Goal: Information Seeking & Learning: Learn about a topic

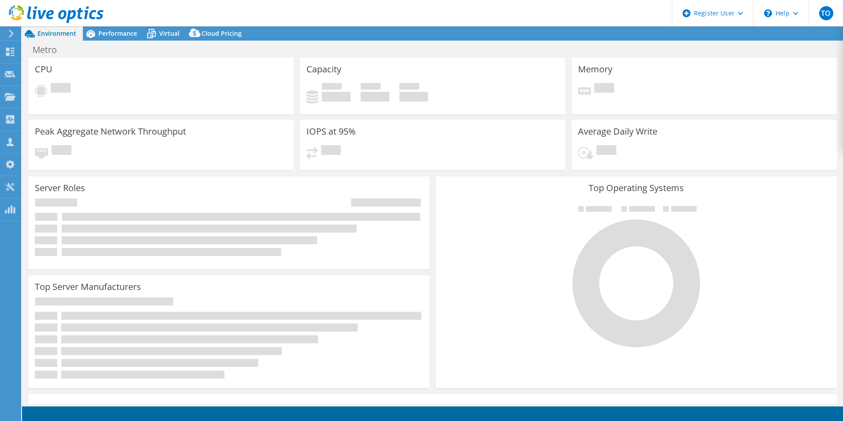
select select "USD"
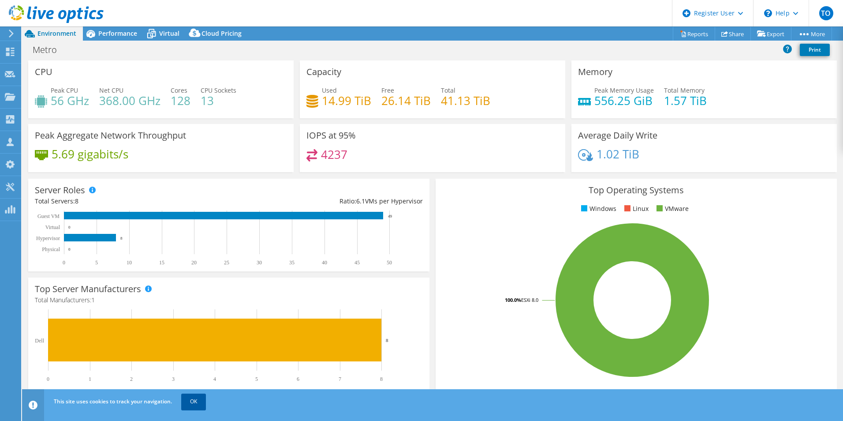
click at [195, 405] on link "OK" at bounding box center [193, 402] width 25 height 16
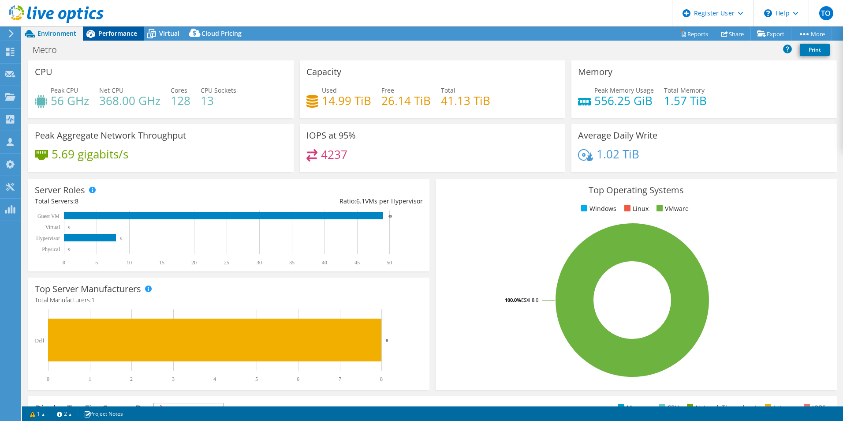
click at [109, 36] on span "Performance" at bounding box center [117, 33] width 39 height 8
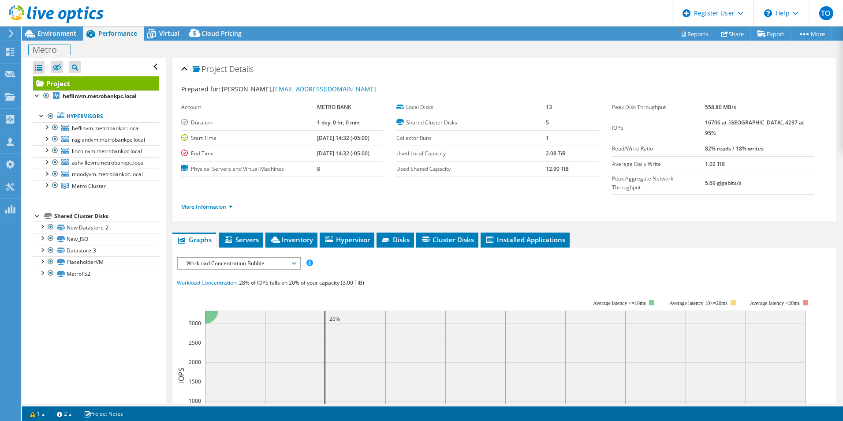
click at [45, 41] on div "Metro Print" at bounding box center [432, 49] width 821 height 17
click at [50, 35] on span "Environment" at bounding box center [56, 33] width 39 height 8
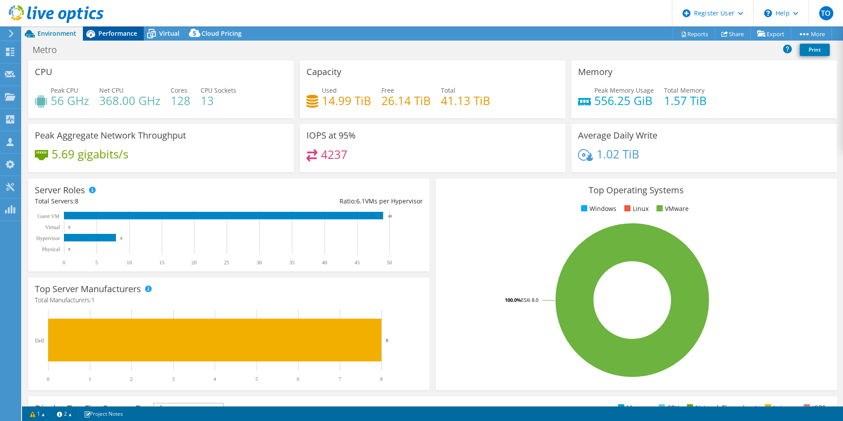
click at [115, 32] on span "Performance" at bounding box center [117, 33] width 39 height 8
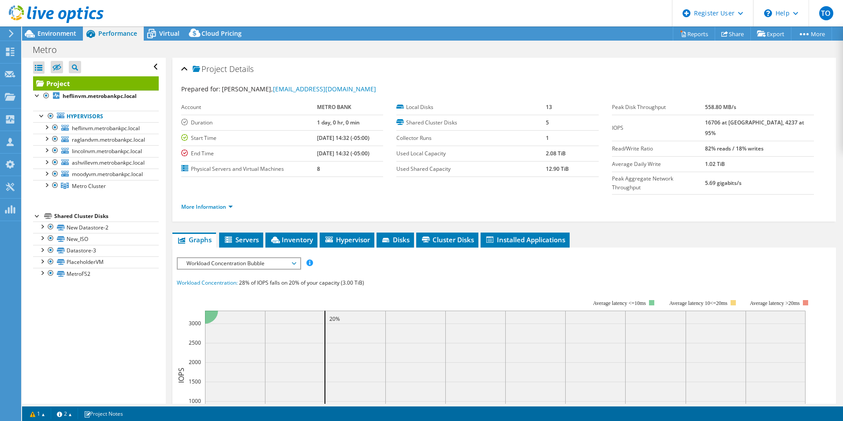
scroll to position [88, 0]
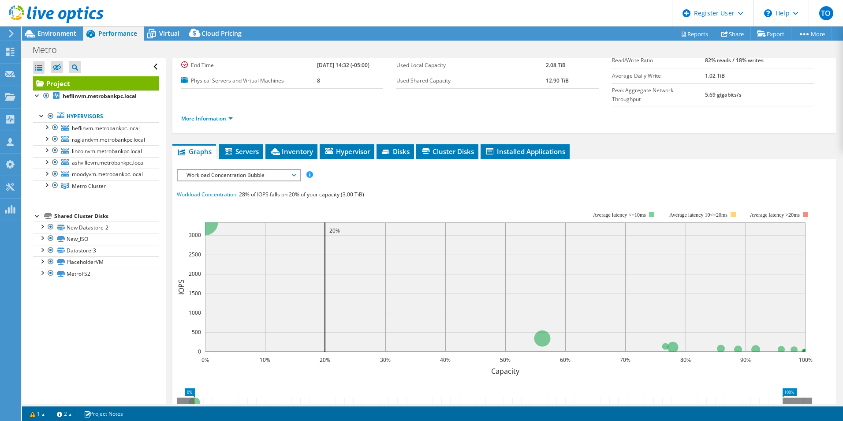
click at [208, 170] on span "Workload Concentration Bubble" at bounding box center [238, 175] width 113 height 11
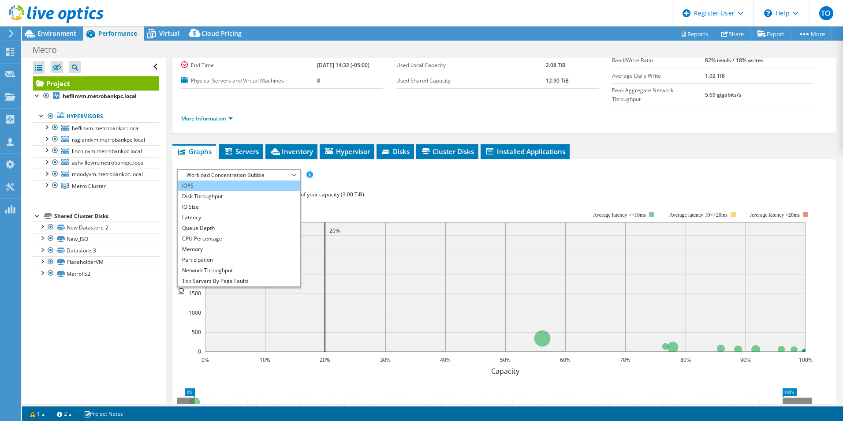
click at [200, 180] on li "IOPS" at bounding box center [239, 185] width 122 height 11
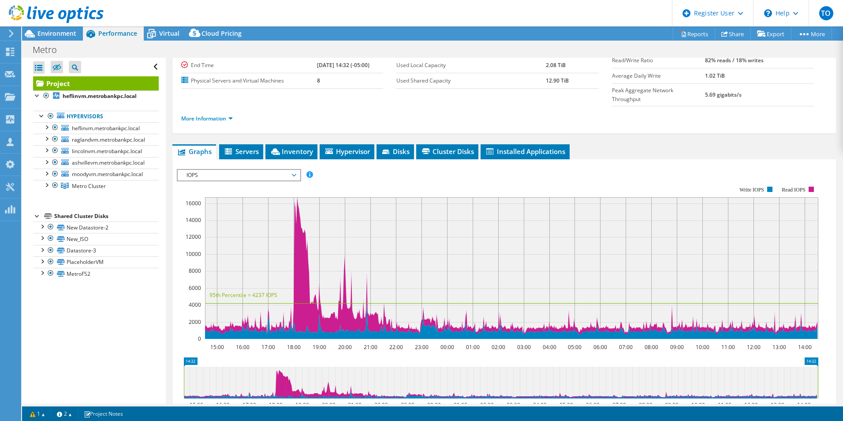
click at [214, 170] on span "IOPS" at bounding box center [238, 175] width 113 height 11
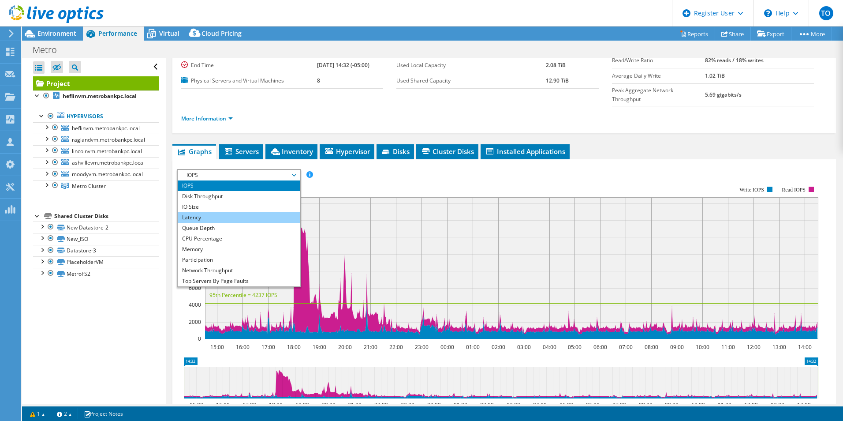
click at [214, 212] on li "Latency" at bounding box center [239, 217] width 122 height 11
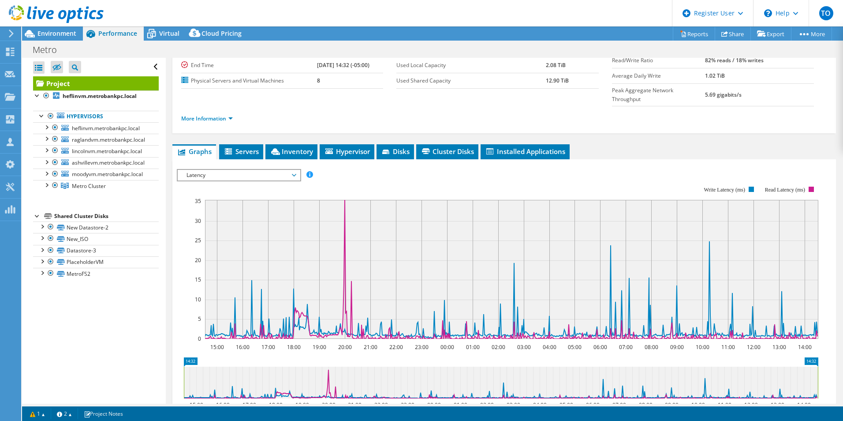
click at [213, 170] on span "Latency" at bounding box center [238, 175] width 113 height 11
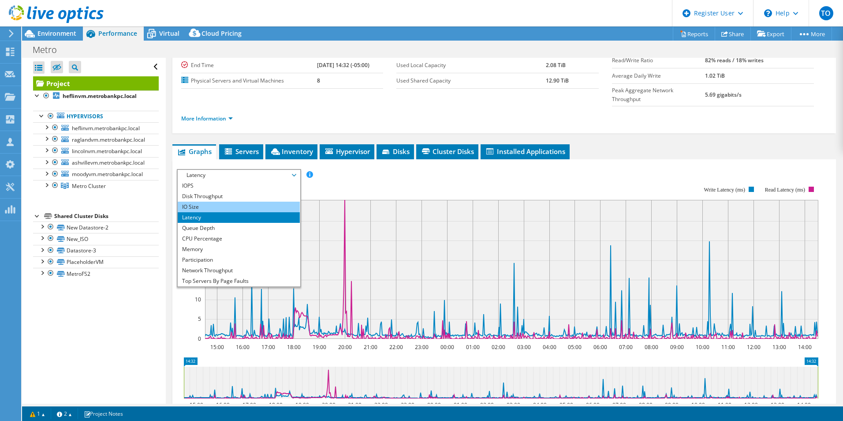
click at [210, 202] on li "IO Size" at bounding box center [239, 207] width 122 height 11
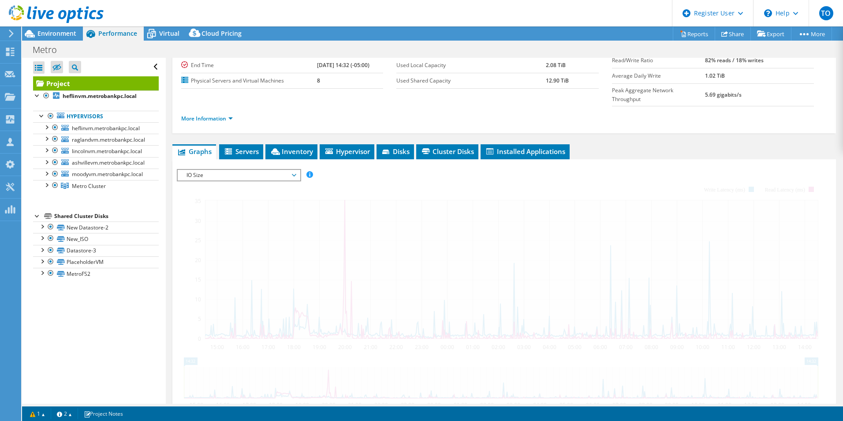
click at [210, 188] on div "IOPS Disk Throughput IO Size Latency Queue Depth CPU Percentage Memory Page Fau…" at bounding box center [504, 319] width 655 height 301
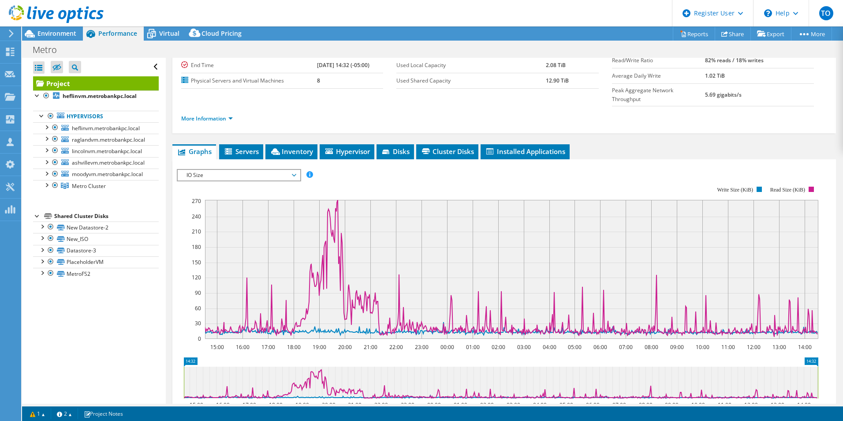
click at [217, 170] on span "IO Size" at bounding box center [238, 175] width 113 height 11
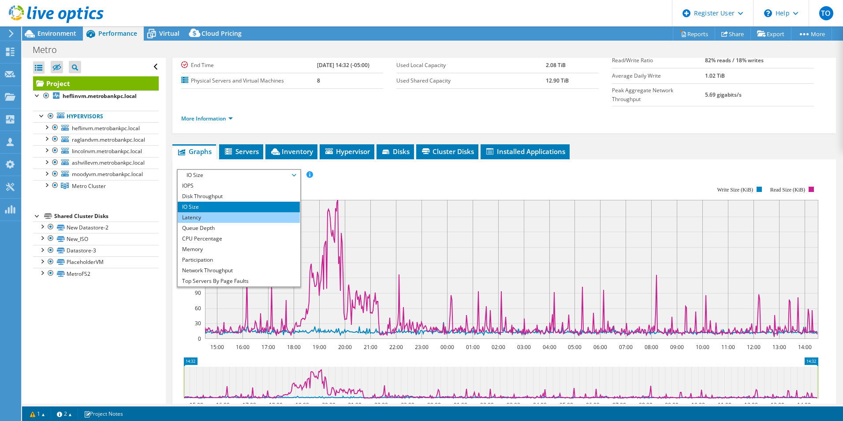
click at [208, 212] on li "Latency" at bounding box center [239, 217] width 122 height 11
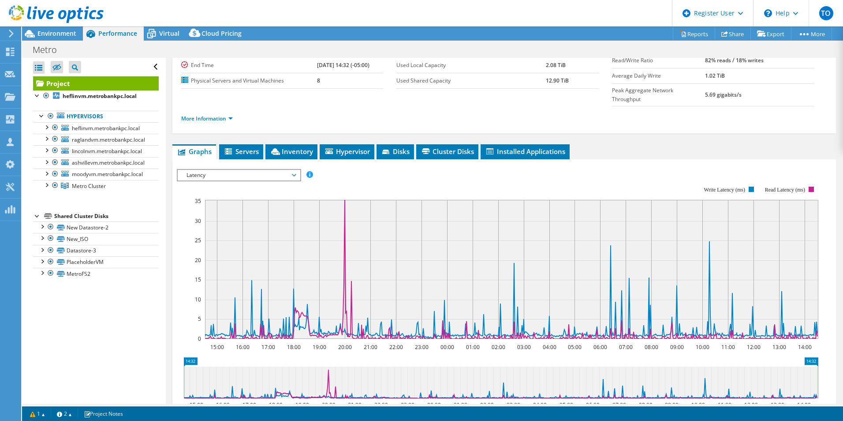
click at [214, 170] on span "Latency" at bounding box center [238, 175] width 113 height 11
